Goal: Task Accomplishment & Management: Use online tool/utility

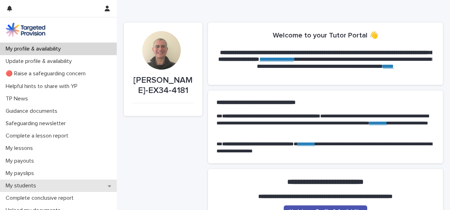
click at [31, 184] on p "My students" at bounding box center [22, 186] width 39 height 7
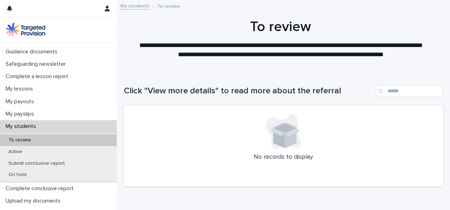
scroll to position [78, 0]
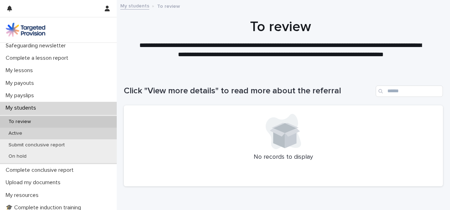
click at [16, 134] on p "Active" at bounding box center [15, 134] width 25 height 6
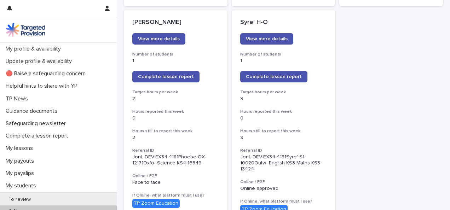
scroll to position [600, 0]
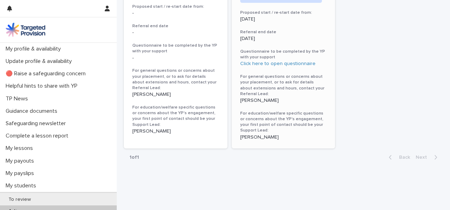
drag, startPoint x: 326, startPoint y: 5, endPoint x: 313, endPoint y: 1, distance: 13.1
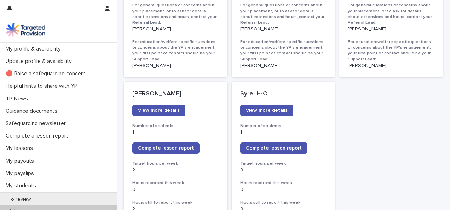
scroll to position [537, 0]
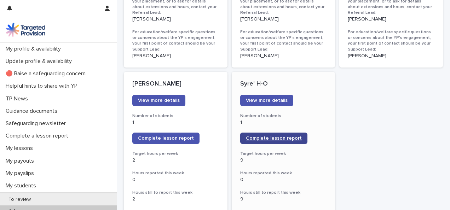
click at [286, 136] on span "Complete lesson report" at bounding box center [274, 138] width 56 height 5
click at [268, 136] on span "Complete lesson report" at bounding box center [274, 138] width 56 height 5
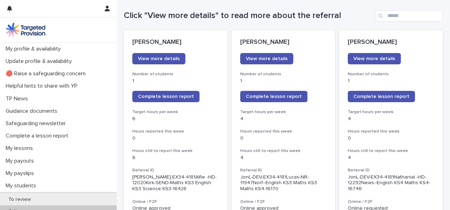
scroll to position [77, 0]
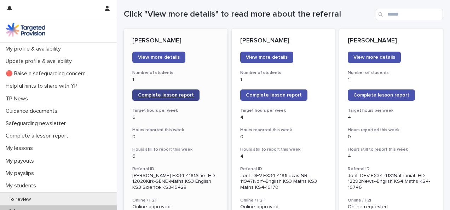
click at [163, 94] on span "Complete lesson report" at bounding box center [166, 95] width 56 height 5
